Goal: Find specific page/section: Find specific page/section

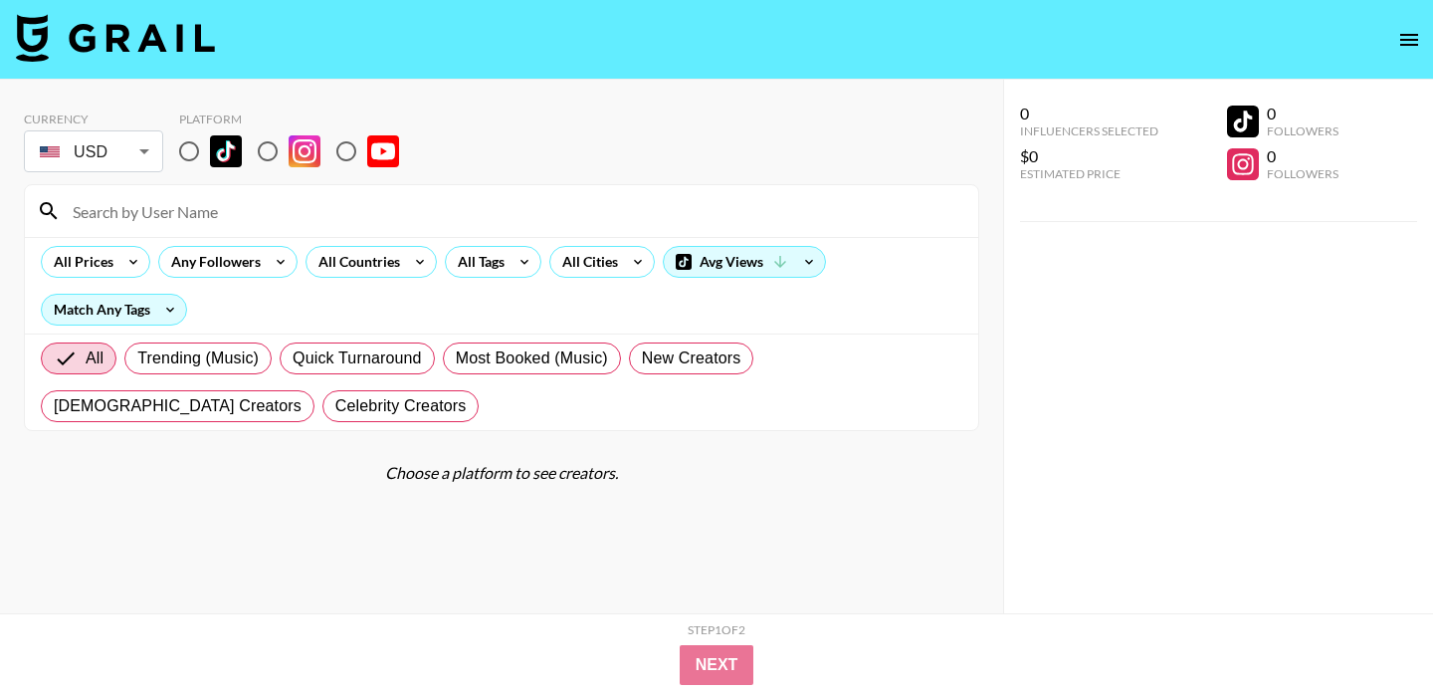
click at [195, 148] on input "radio" at bounding box center [189, 151] width 42 height 42
radio input "true"
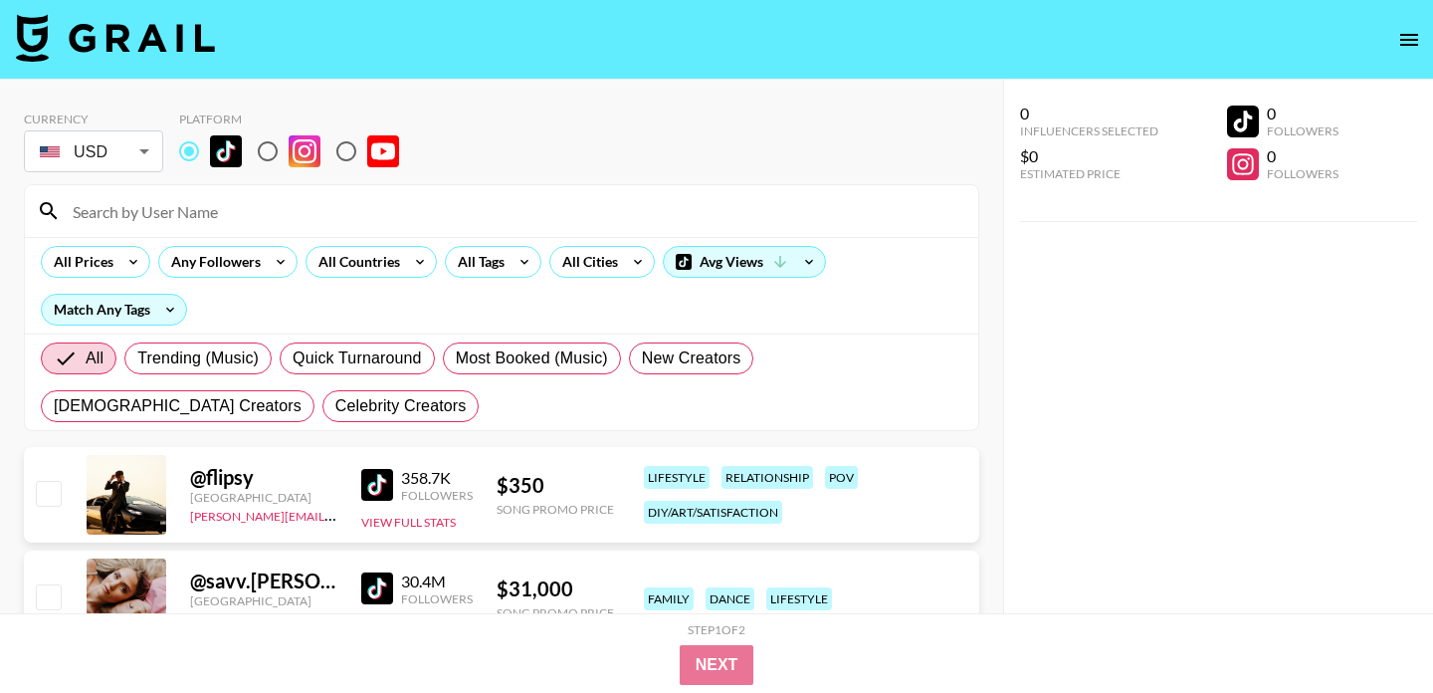
click at [191, 225] on input at bounding box center [514, 211] width 906 height 32
paste input "itsshannonburns"
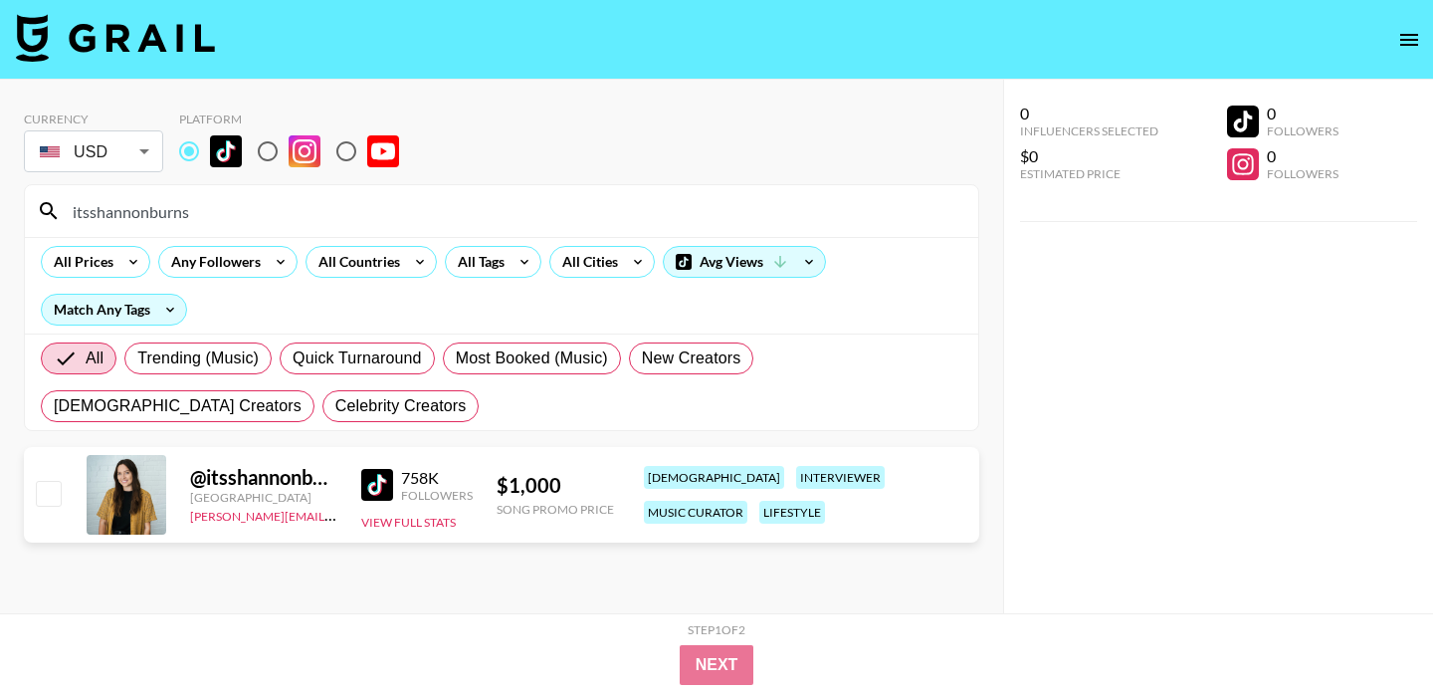
drag, startPoint x: 210, startPoint y: 214, endPoint x: 2, endPoint y: 180, distance: 210.8
click at [2, 180] on div "Currency USD USD ​ Platform itsshannonburns All Prices Any Followers All Countr…" at bounding box center [501, 386] width 1003 height 613
paste input "ava_leeigh"
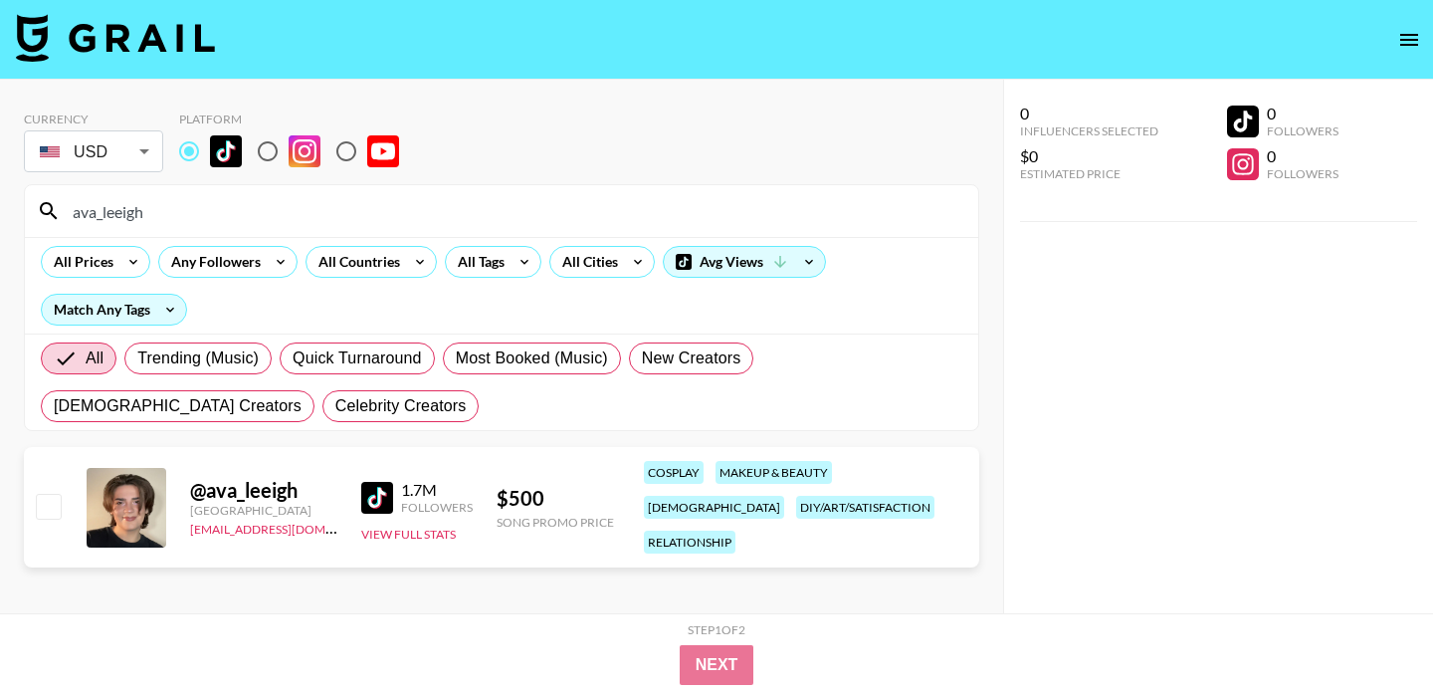
drag, startPoint x: 188, startPoint y: 206, endPoint x: 35, endPoint y: 204, distance: 153.3
click at [35, 204] on div "ava_leeigh" at bounding box center [502, 211] width 954 height 52
paste input "ceekayye"
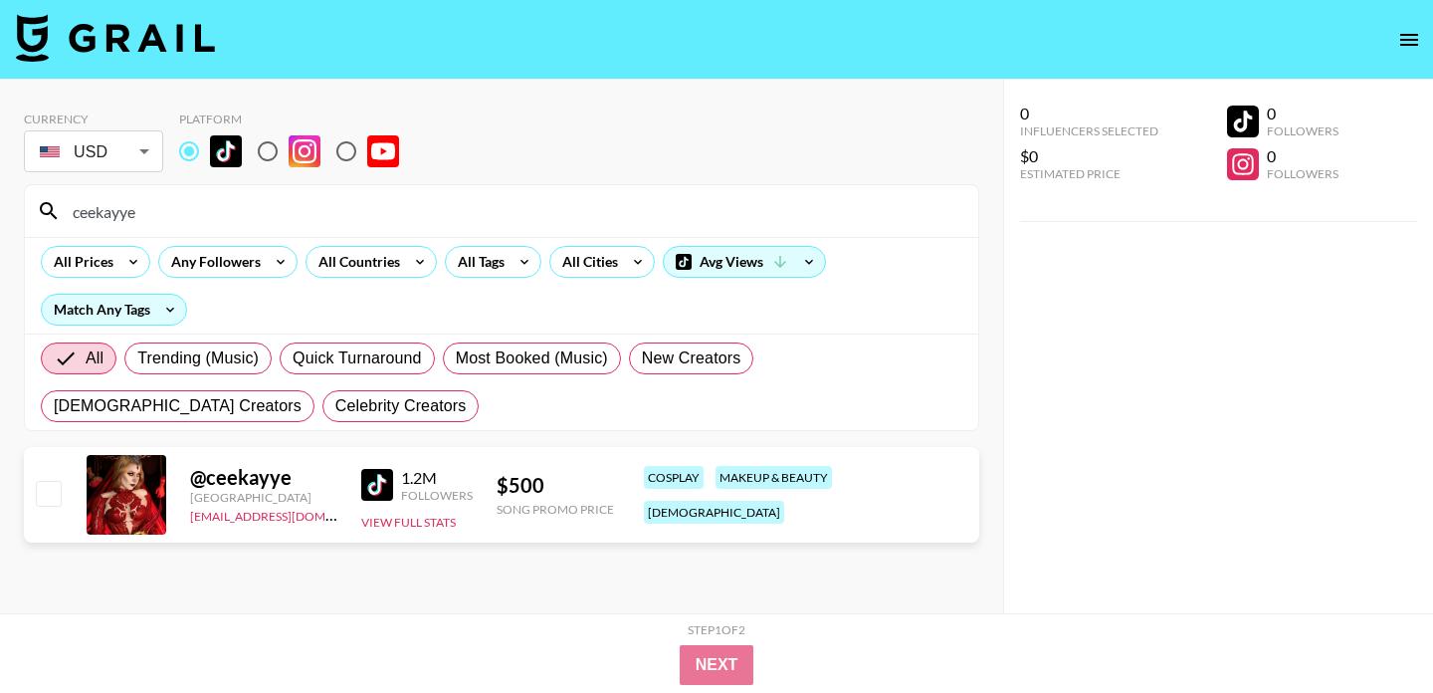
drag, startPoint x: 197, startPoint y: 208, endPoint x: 21, endPoint y: 198, distance: 176.5
click at [21, 198] on div "Currency USD USD ​ Platform ceekayye All Prices Any Followers All Countries All…" at bounding box center [501, 386] width 1003 height 613
paste input "duhparis"
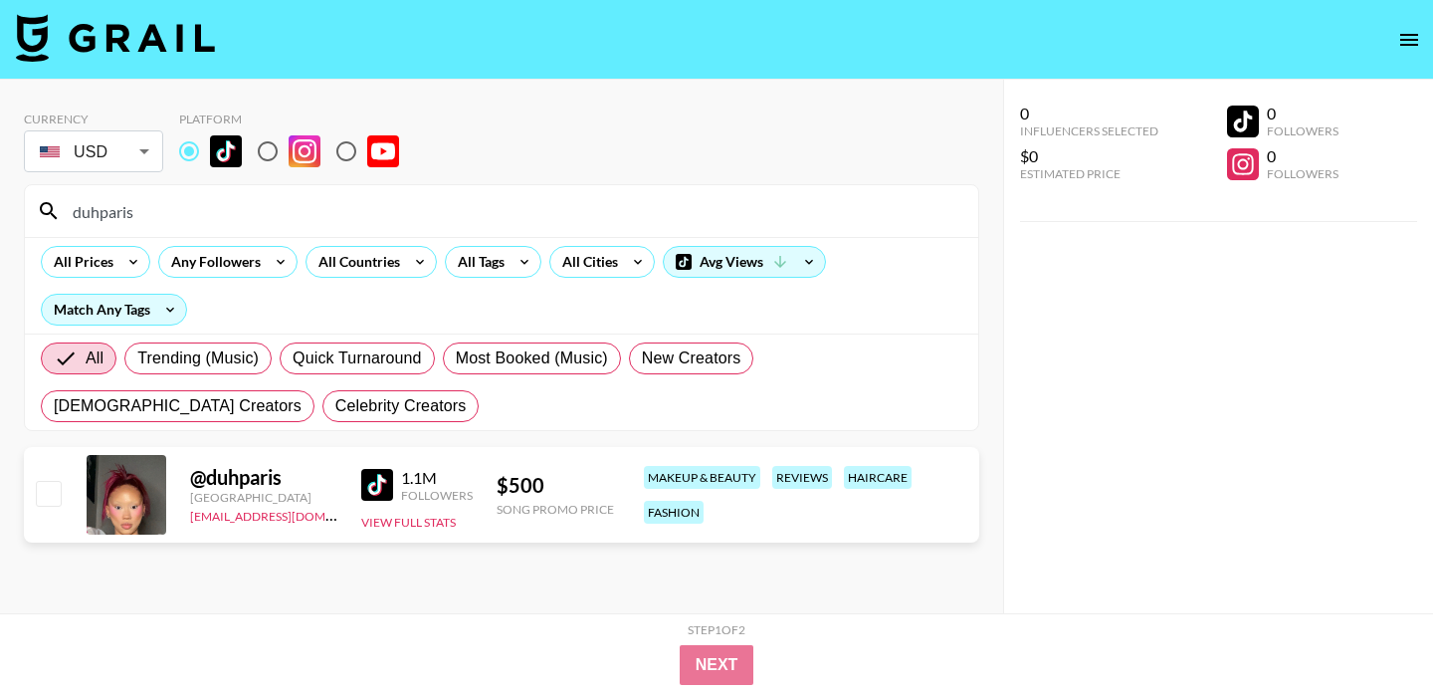
drag, startPoint x: 188, startPoint y: 221, endPoint x: 0, endPoint y: 194, distance: 190.1
click at [0, 194] on div "Currency USD USD ​ Platform duhparis All Prices Any Followers All Countries All…" at bounding box center [501, 386] width 1003 height 613
paste input "bratzdxlll"
type input "bratzdxlll"
